Goal: Information Seeking & Learning: Find specific fact

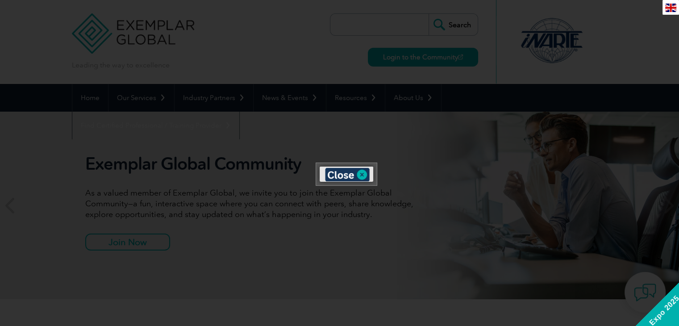
click at [486, 215] on div at bounding box center [339, 163] width 679 height 326
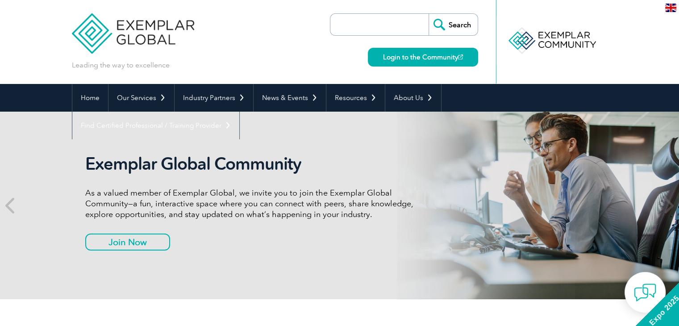
click at [360, 22] on input "search" at bounding box center [382, 24] width 94 height 21
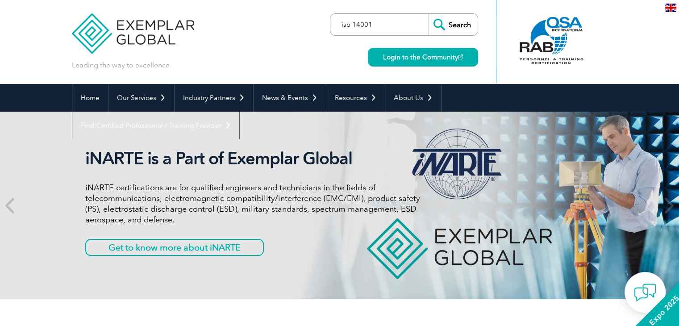
click at [429, 14] on input "Search" at bounding box center [453, 24] width 49 height 21
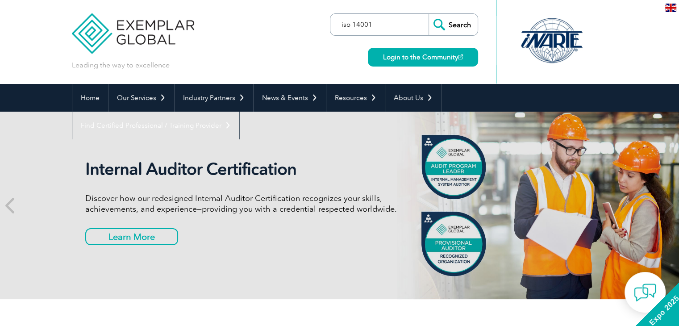
click at [368, 24] on input "iso 14001" at bounding box center [382, 24] width 94 height 21
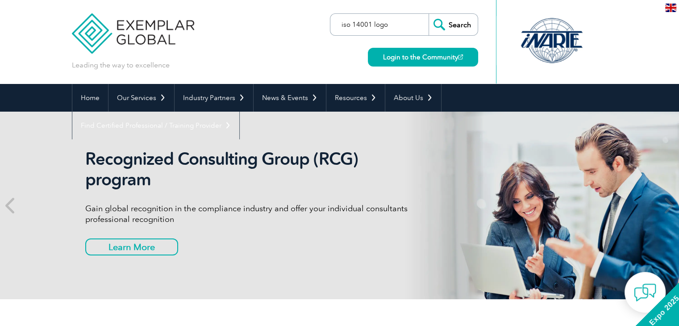
type input "iso 14001 logo"
click at [429, 14] on input "Search" at bounding box center [453, 24] width 49 height 21
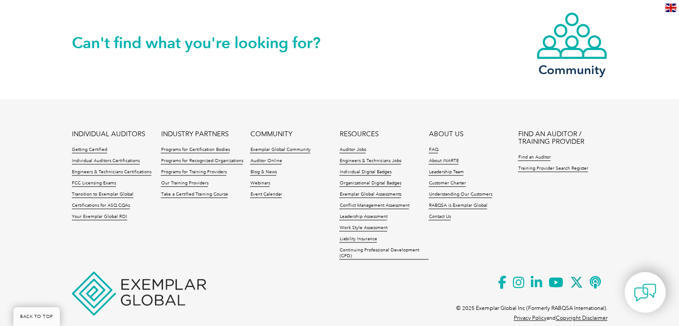
scroll to position [820, 0]
